Goal: Navigation & Orientation: Find specific page/section

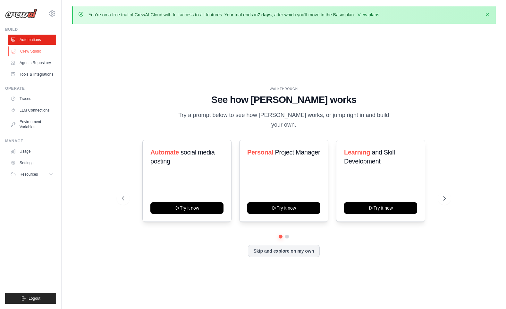
click at [30, 54] on link "Crew Studio" at bounding box center [32, 51] width 48 height 10
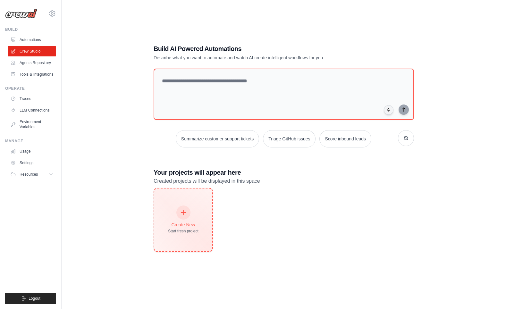
scroll to position [35, 0]
click at [184, 210] on icon at bounding box center [183, 212] width 7 height 7
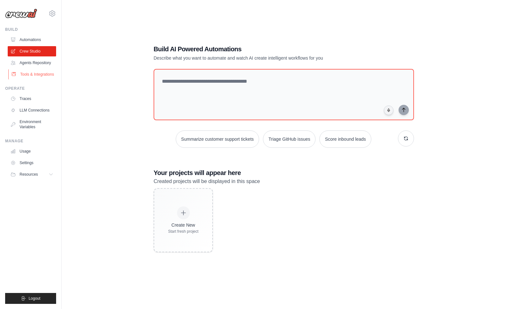
click at [39, 75] on link "Tools & Integrations" at bounding box center [32, 74] width 48 height 10
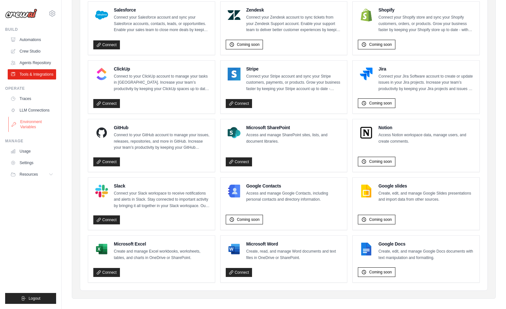
scroll to position [326, 0]
click at [29, 124] on link "Environment Variables" at bounding box center [32, 124] width 48 height 15
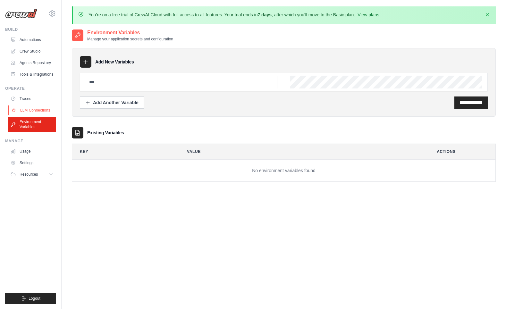
click at [35, 107] on link "LLM Connections" at bounding box center [32, 110] width 48 height 10
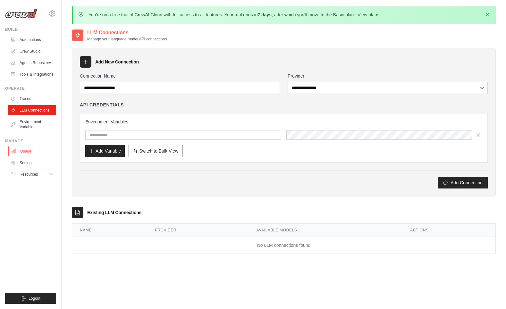
click at [28, 152] on link "Usage" at bounding box center [32, 151] width 48 height 10
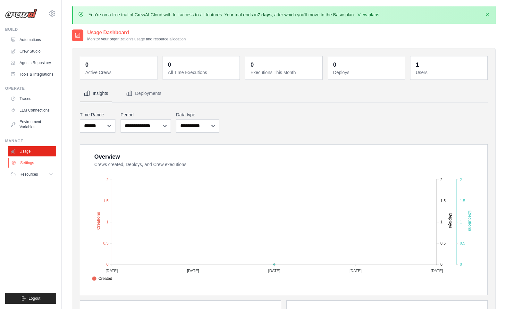
click at [31, 162] on link "Settings" at bounding box center [32, 163] width 48 height 10
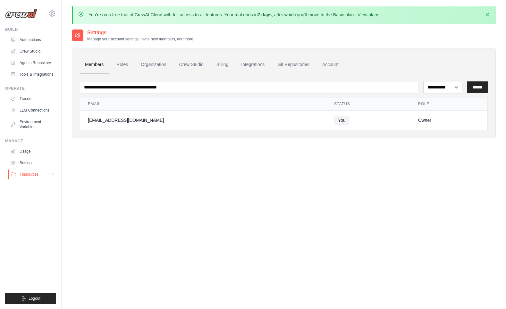
click at [29, 172] on span "Resources" at bounding box center [29, 174] width 18 height 5
click at [31, 41] on link "Automations" at bounding box center [32, 40] width 48 height 10
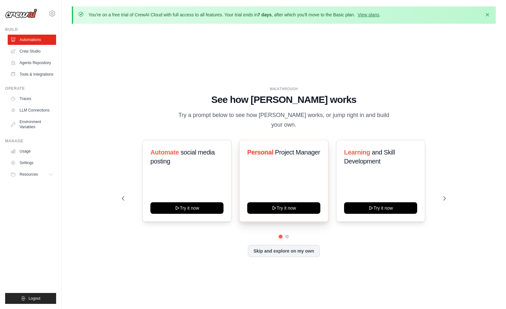
scroll to position [12, 0]
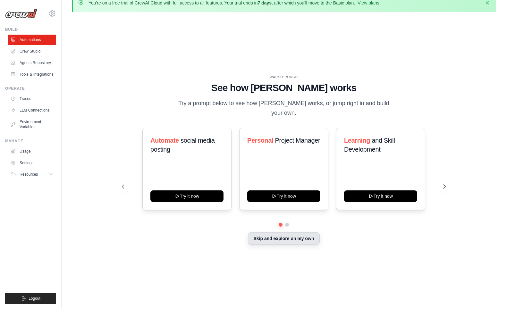
click at [293, 232] on button "Skip and explore on my own" at bounding box center [283, 238] width 71 height 12
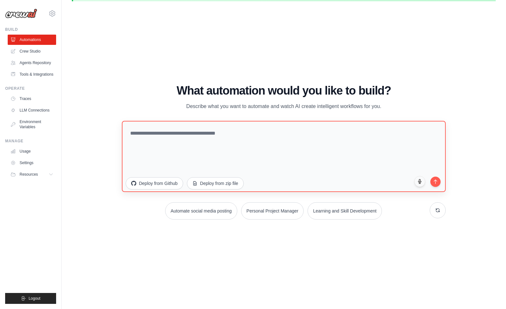
scroll to position [22, 0]
click at [31, 52] on link "Crew Studio" at bounding box center [32, 51] width 48 height 10
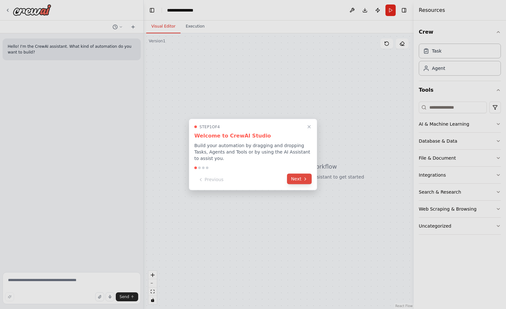
click at [301, 181] on button "Next" at bounding box center [299, 179] width 25 height 11
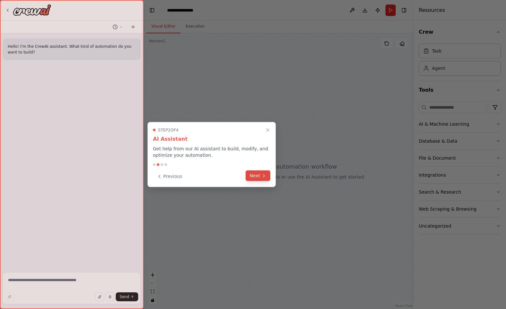
click at [262, 174] on icon at bounding box center [263, 175] width 5 height 5
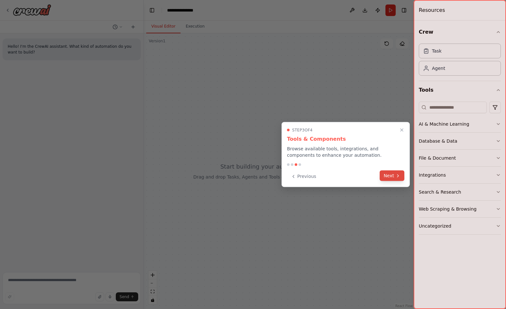
click at [395, 179] on button "Next" at bounding box center [392, 176] width 25 height 11
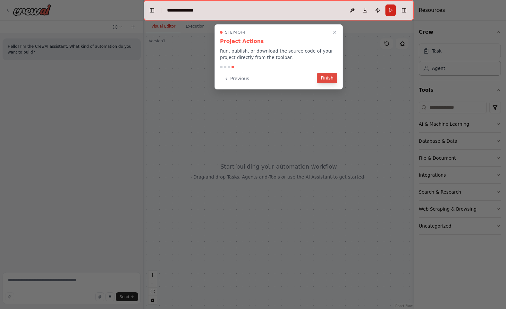
click at [327, 78] on button "Finish" at bounding box center [327, 78] width 21 height 11
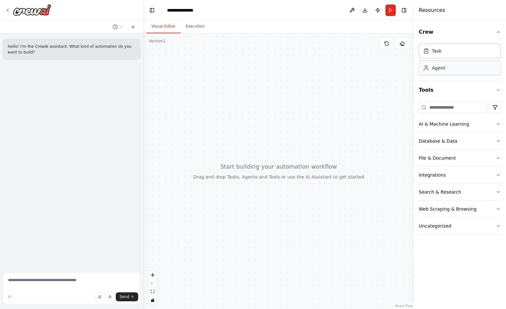
click at [449, 68] on div "Agent" at bounding box center [460, 68] width 82 height 15
click at [263, 119] on div at bounding box center [279, 171] width 270 height 276
click at [433, 73] on div "Agent" at bounding box center [460, 68] width 82 height 15
click at [9, 10] on icon at bounding box center [7, 10] width 5 height 5
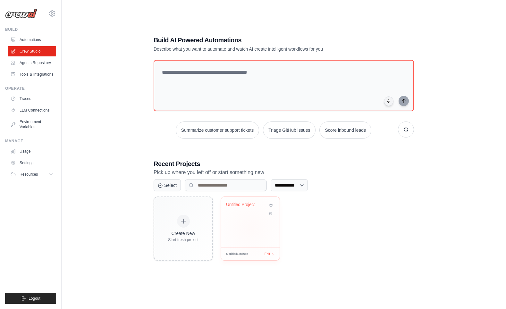
scroll to position [35, 0]
click at [30, 63] on link "Agents Repository" at bounding box center [32, 63] width 48 height 10
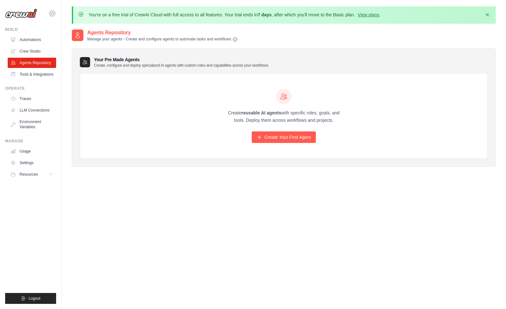
click at [52, 12] on icon at bounding box center [52, 14] width 8 height 8
click at [52, 13] on icon at bounding box center [52, 14] width 8 height 8
